Goal: Information Seeking & Learning: Find specific fact

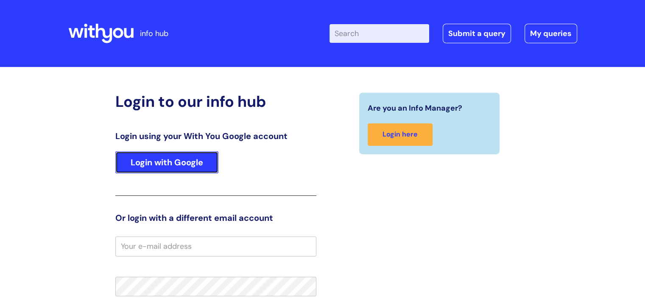
click at [177, 169] on link "Login with Google" at bounding box center [166, 162] width 103 height 22
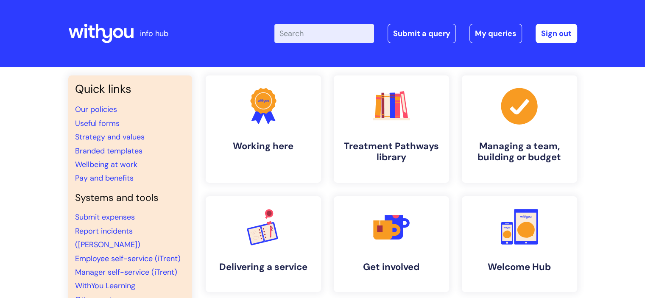
click at [338, 32] on input "Enter your search term here..." at bounding box center [325, 33] width 100 height 19
type input "in person working"
click button "Search" at bounding box center [0, 0] width 0 height 0
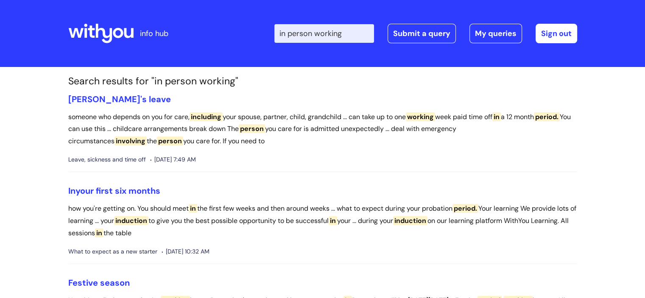
drag, startPoint x: 322, startPoint y: 32, endPoint x: 283, endPoint y: 32, distance: 38.6
click at [283, 32] on div "Enter your search term here... in person working Search Submit a query My queri…" at bounding box center [386, 33] width 383 height 50
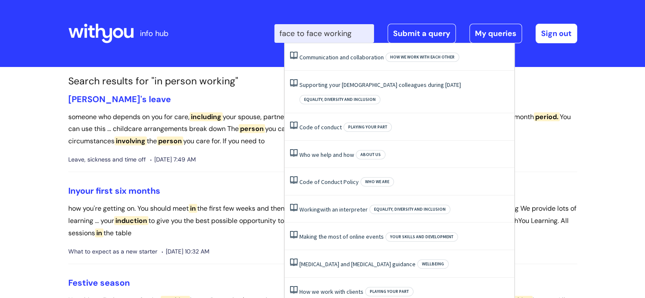
type input "face to face working"
click button "Search" at bounding box center [0, 0] width 0 height 0
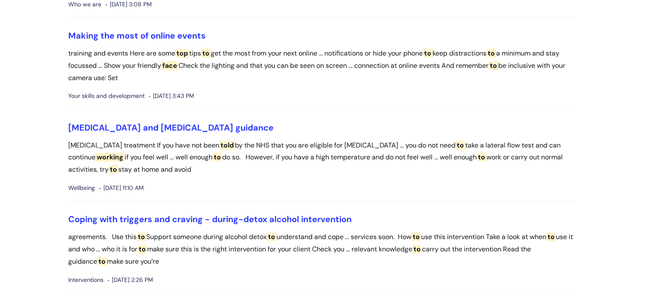
scroll to position [637, 0]
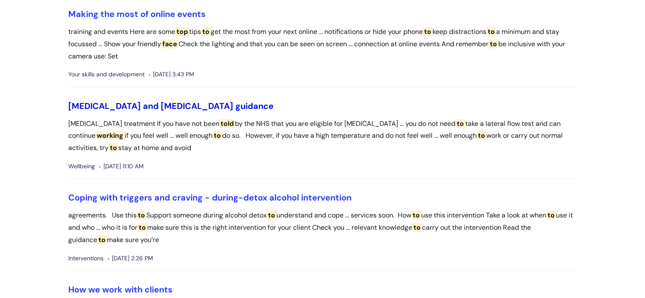
click at [158, 102] on link "Covid-19 and flu guidance" at bounding box center [170, 106] width 205 height 11
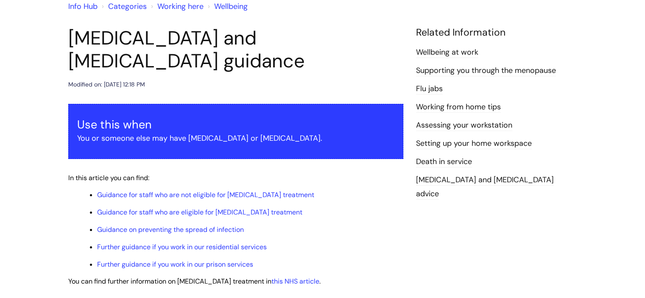
scroll to position [85, 0]
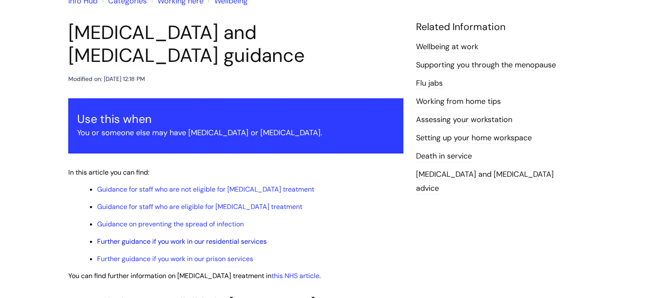
click at [233, 237] on link "Further guidance if you work in our residential services" at bounding box center [182, 241] width 170 height 9
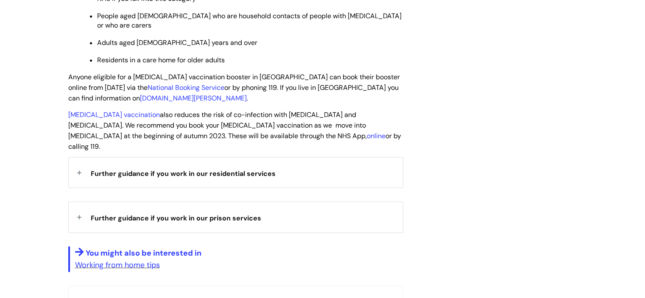
scroll to position [1501, 0]
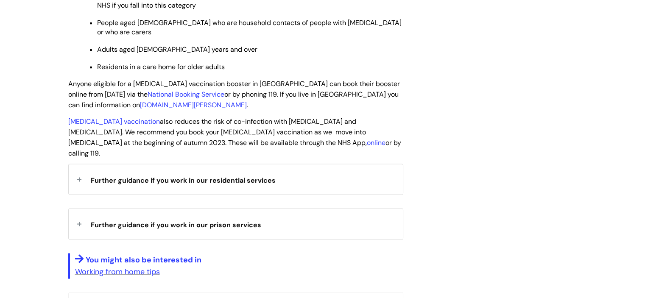
click at [249, 176] on span "Further guidance if you work in our residential services" at bounding box center [183, 180] width 185 height 9
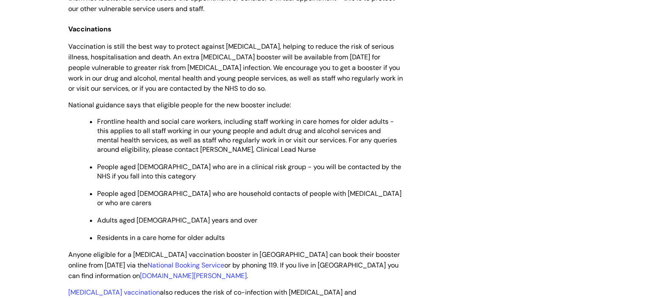
scroll to position [1161, 0]
